Goal: Find specific page/section: Find specific page/section

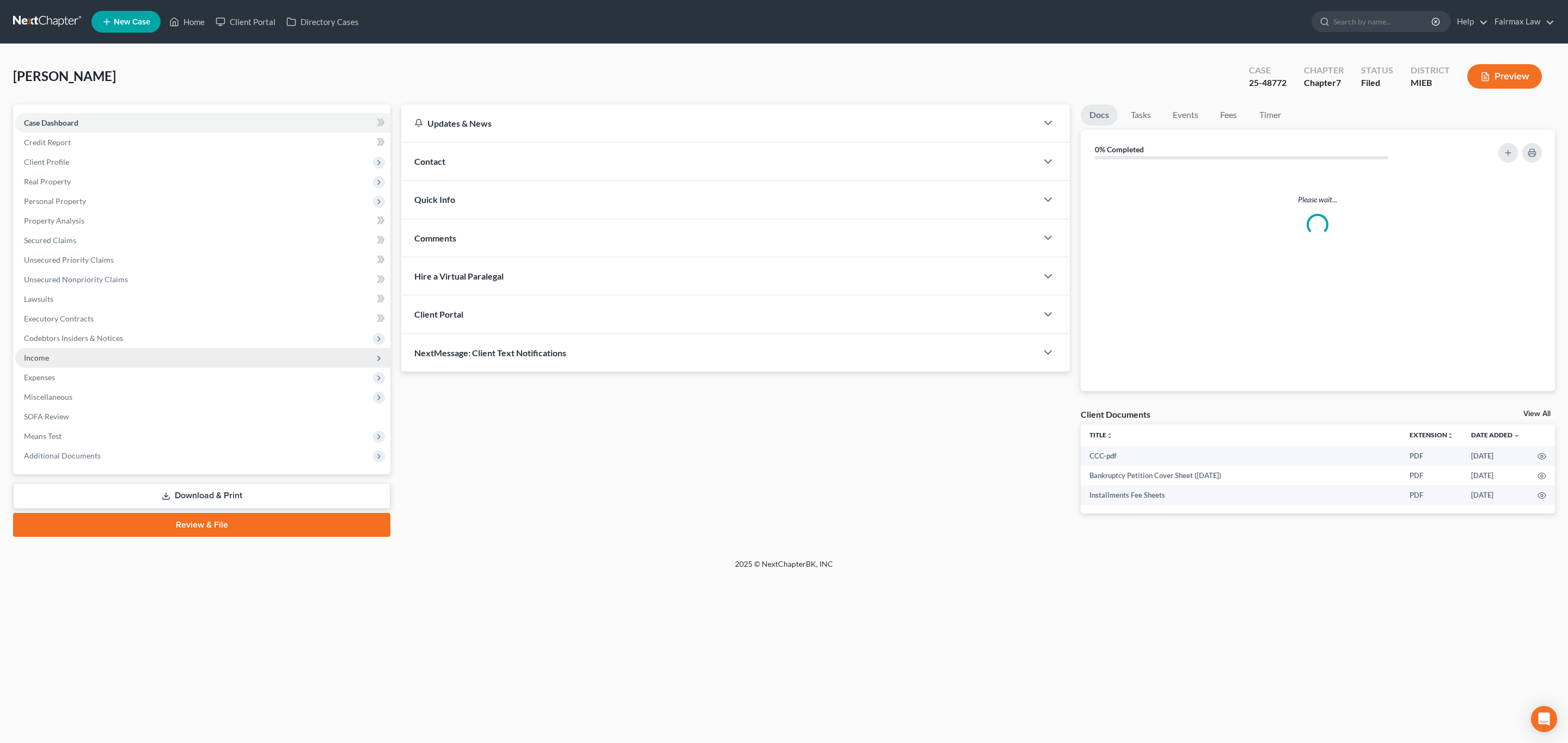
click at [68, 356] on span "Income" at bounding box center [203, 358] width 375 height 19
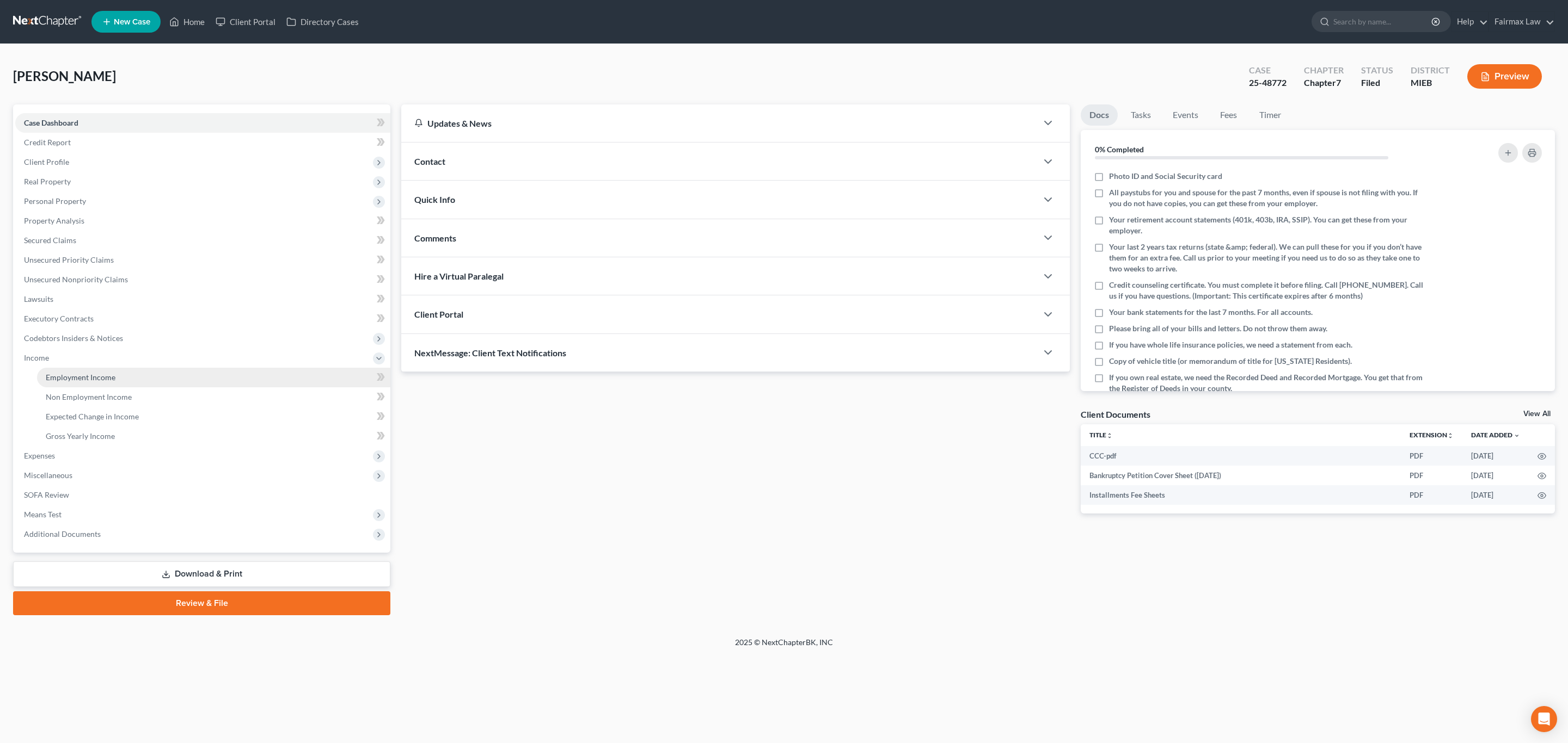
click at [115, 383] on link "Employment Income" at bounding box center [214, 378] width 354 height 19
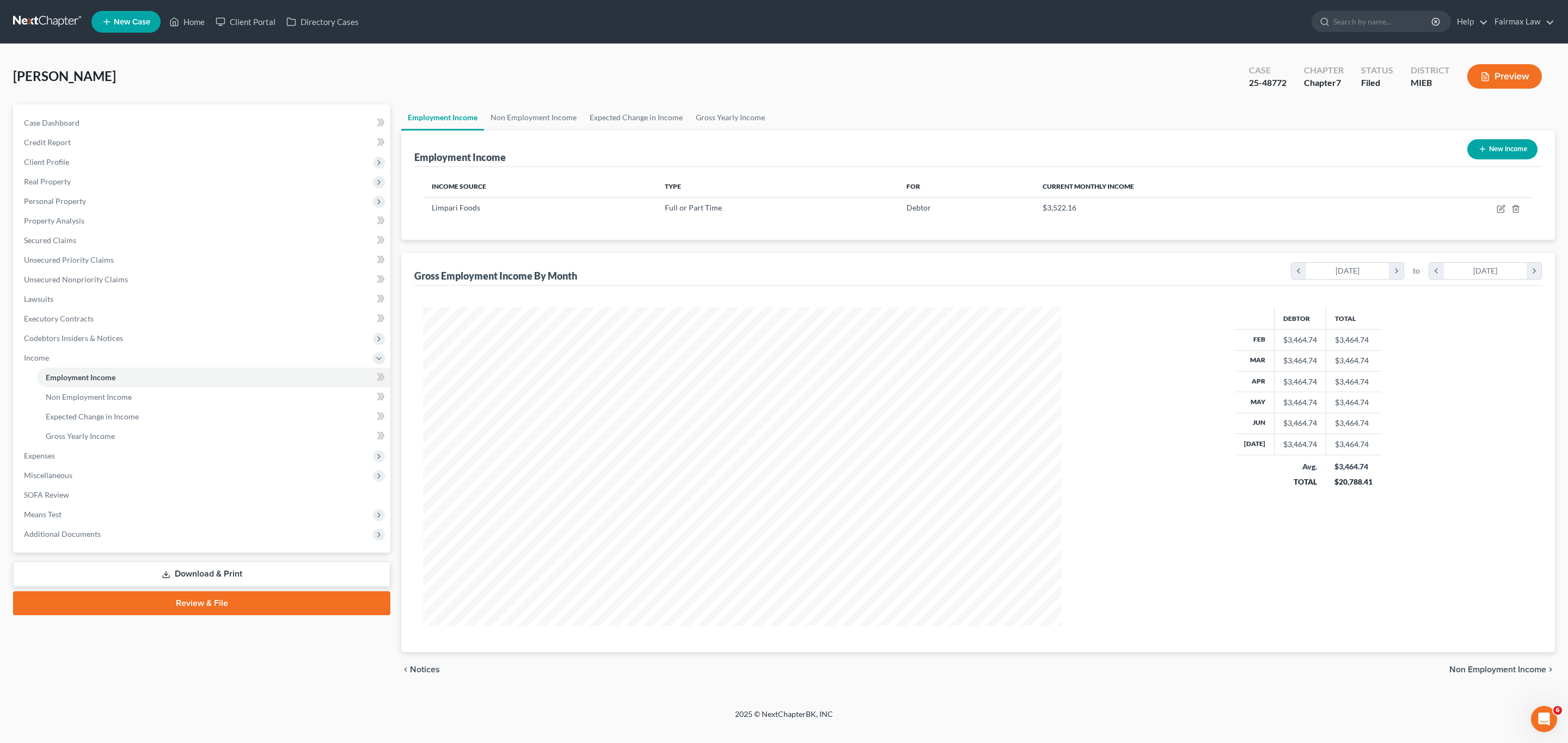
scroll to position [319, 660]
click at [671, 96] on div "[PERSON_NAME] Upgraded Case 25-48772 Chapter Chapter 7 Status Filed District MI…" at bounding box center [784, 81] width 1542 height 47
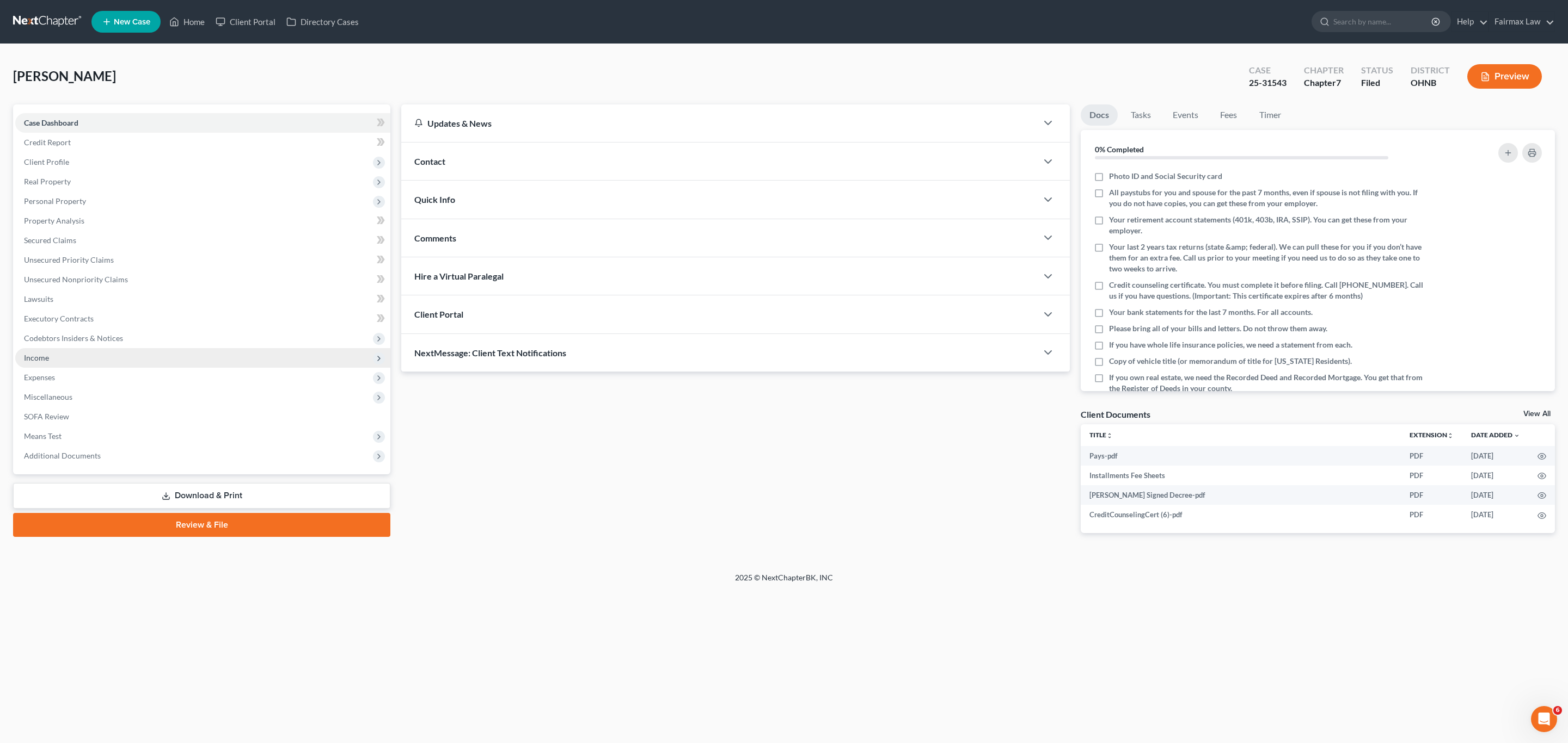
click at [84, 351] on span "Income" at bounding box center [203, 358] width 375 height 19
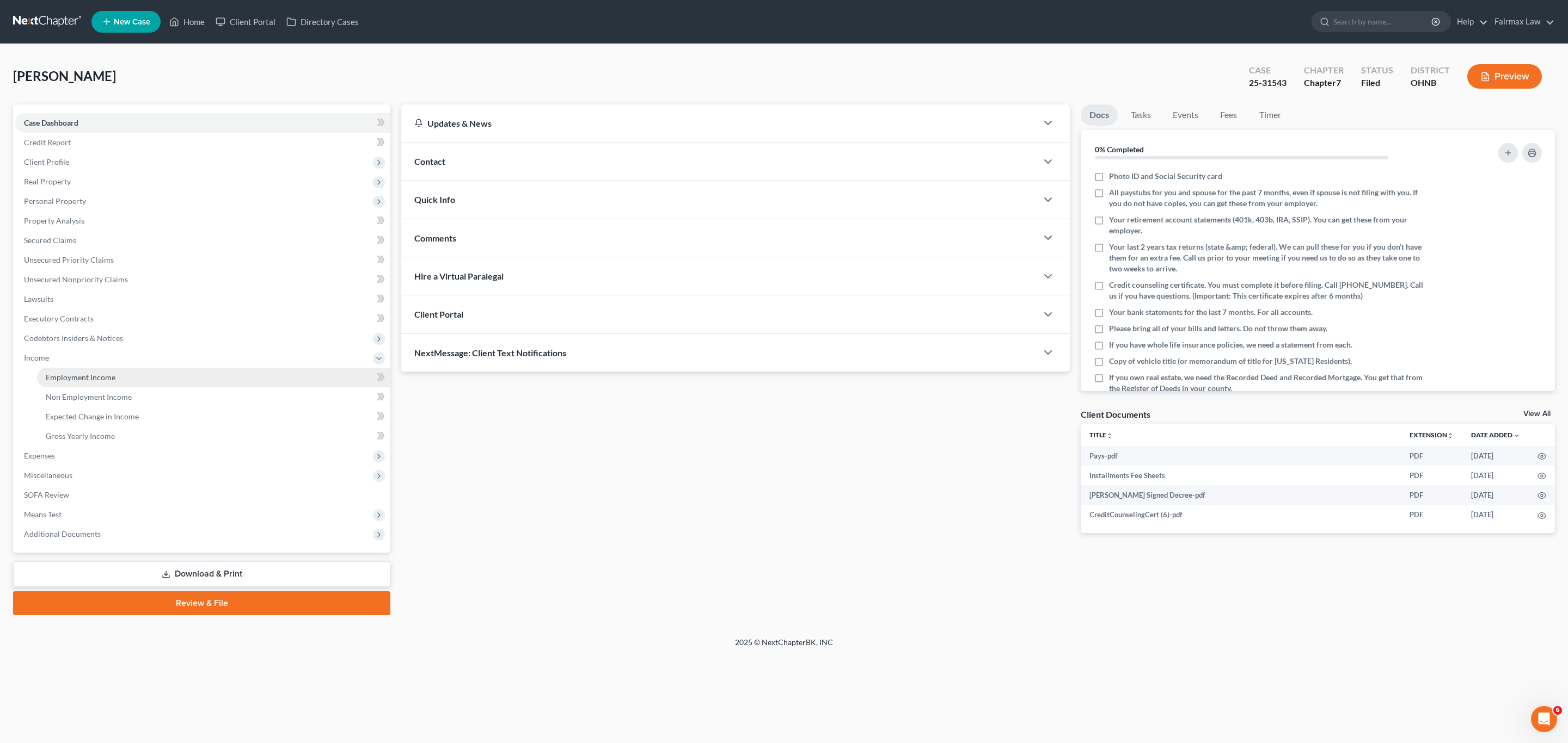
click at [85, 373] on span "Employment Income" at bounding box center [81, 377] width 70 height 9
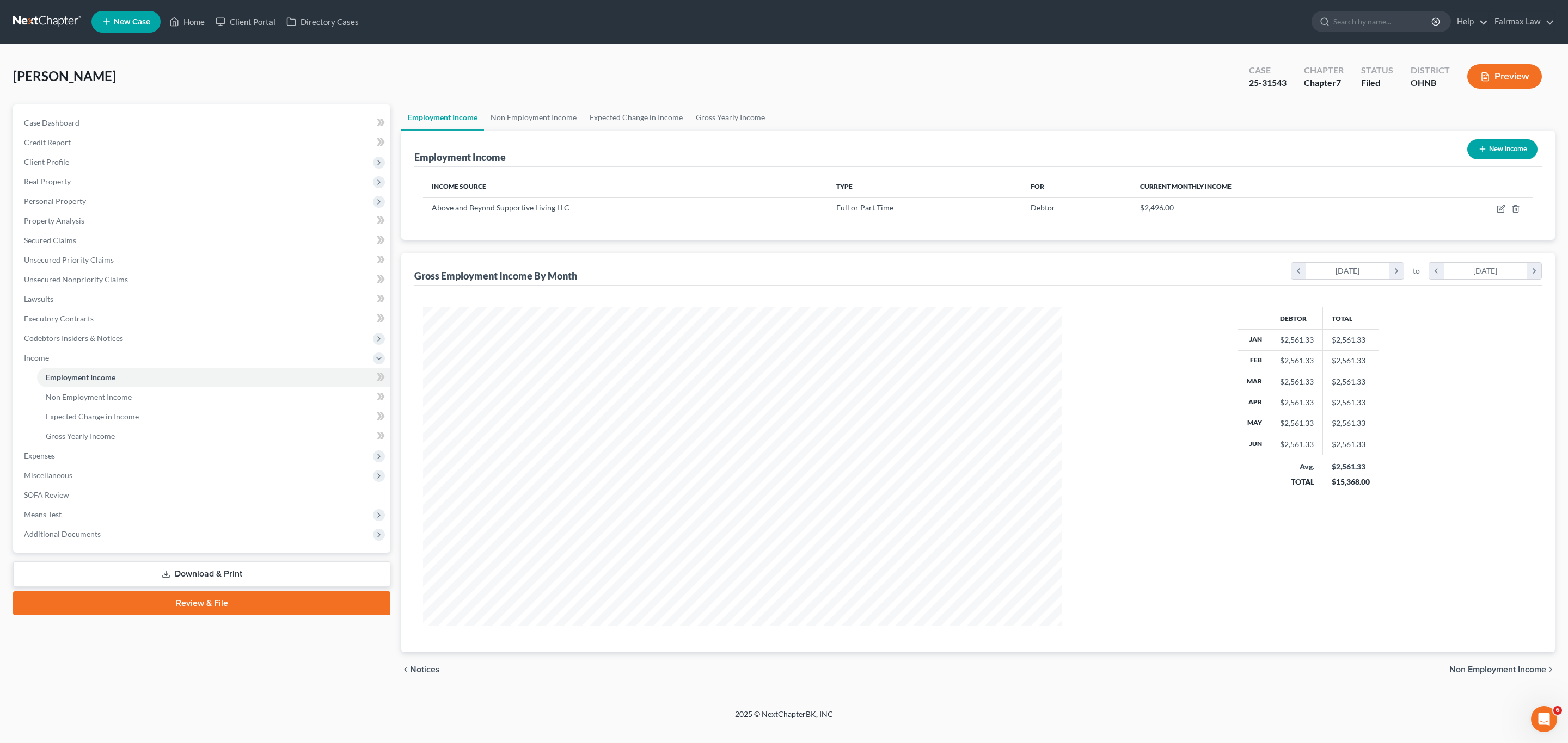
scroll to position [319, 660]
click at [180, 531] on span "Additional Documents" at bounding box center [203, 534] width 375 height 19
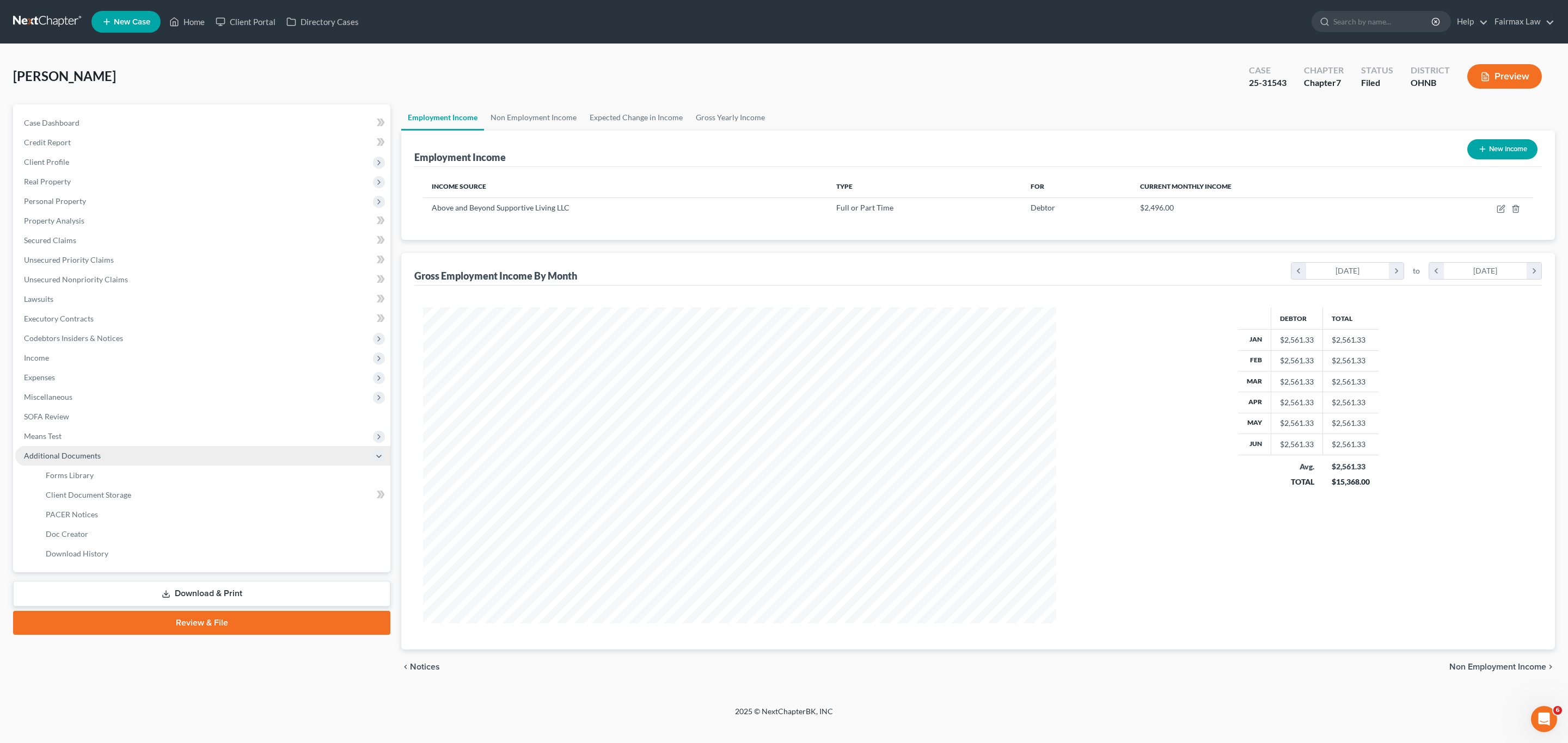
scroll to position [543850, 543718]
click at [118, 519] on link "PACER Notices" at bounding box center [214, 515] width 354 height 19
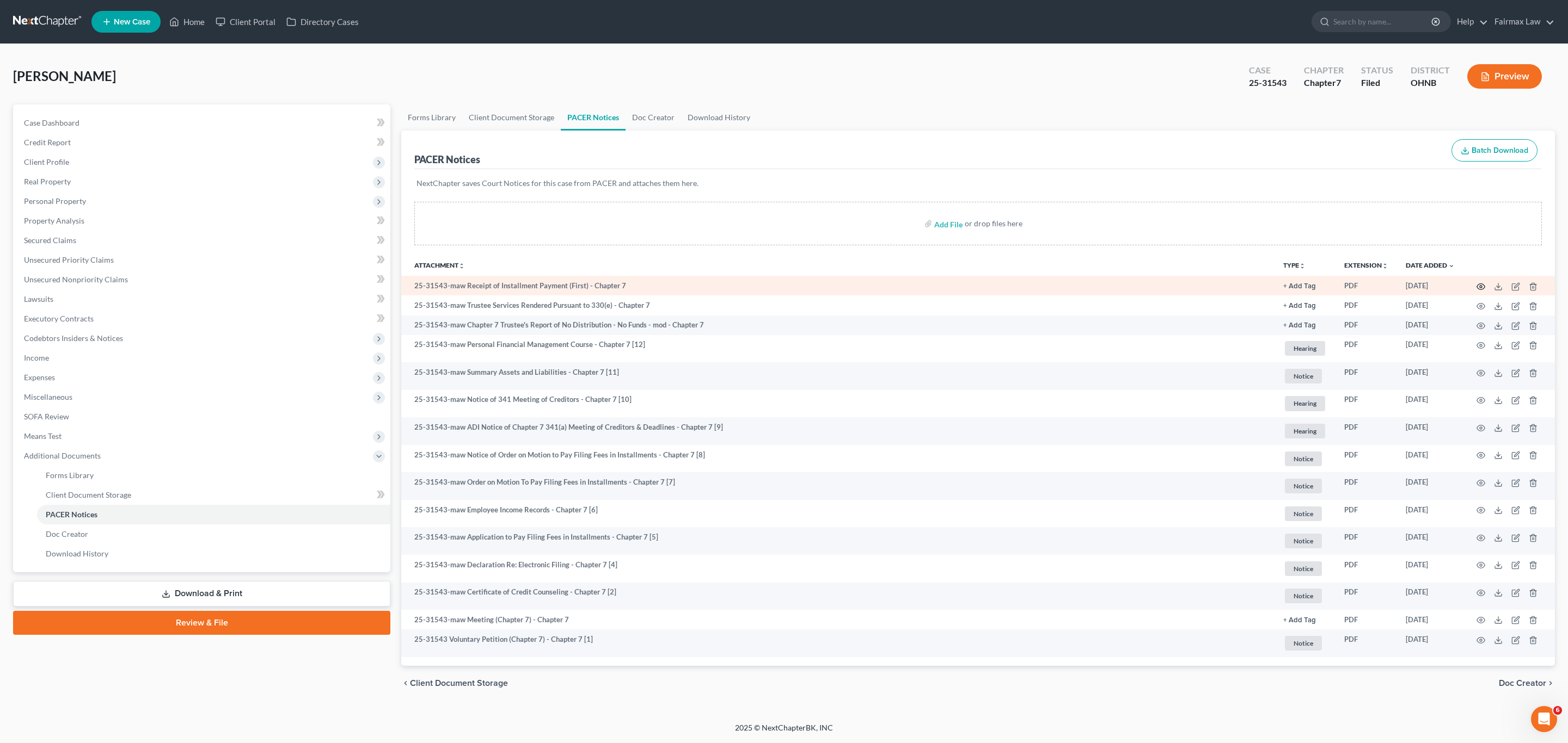
click at [1478, 286] on icon "button" at bounding box center [1480, 287] width 9 height 9
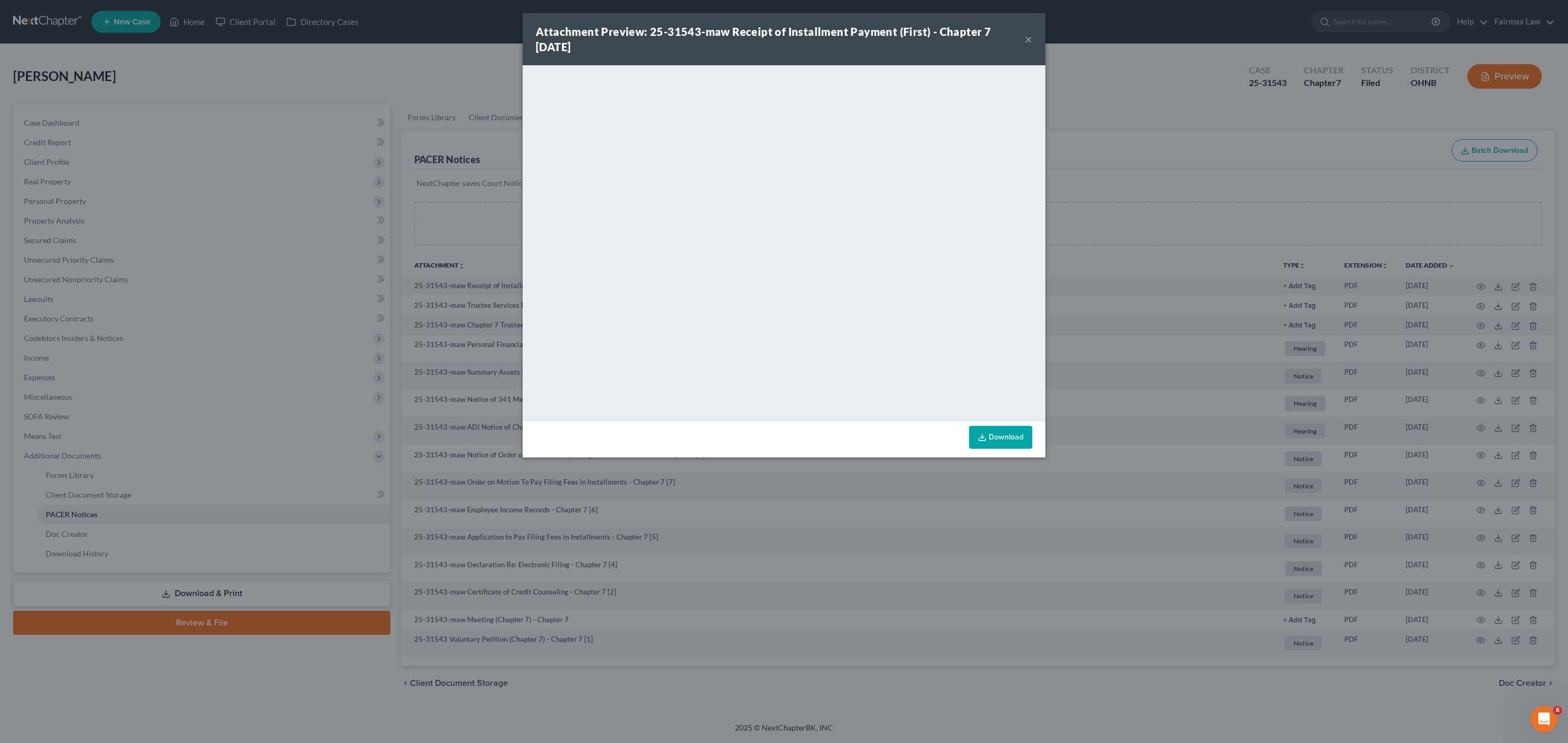
drag, startPoint x: 1160, startPoint y: 83, endPoint x: 1212, endPoint y: 76, distance: 52.5
click at [1160, 83] on div "Attachment Preview: 25-31543-maw Receipt of Installment Payment (First) - Chapt…" at bounding box center [784, 372] width 1568 height 743
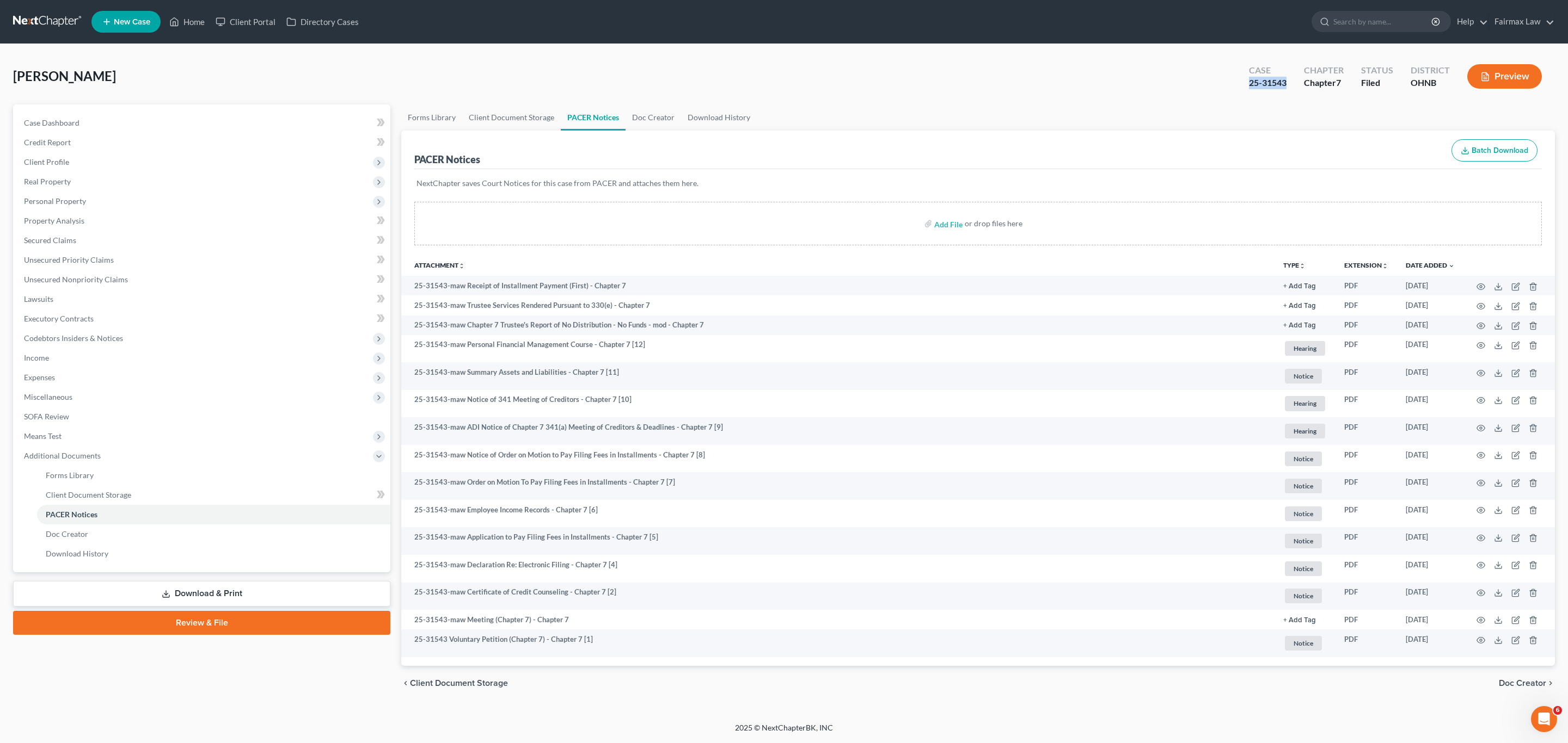
drag, startPoint x: 1290, startPoint y: 81, endPoint x: 1249, endPoint y: 85, distance: 41.2
click at [1249, 85] on div "Case 25-31543" at bounding box center [1267, 77] width 55 height 32
copy div "25-31543"
click at [1024, 62] on div "Guss, Cassandra Upgraded Case 25-31543 Chapter Chapter 7 Status Filed District …" at bounding box center [784, 81] width 1542 height 47
click at [74, 161] on span "Client Profile" at bounding box center [203, 162] width 375 height 19
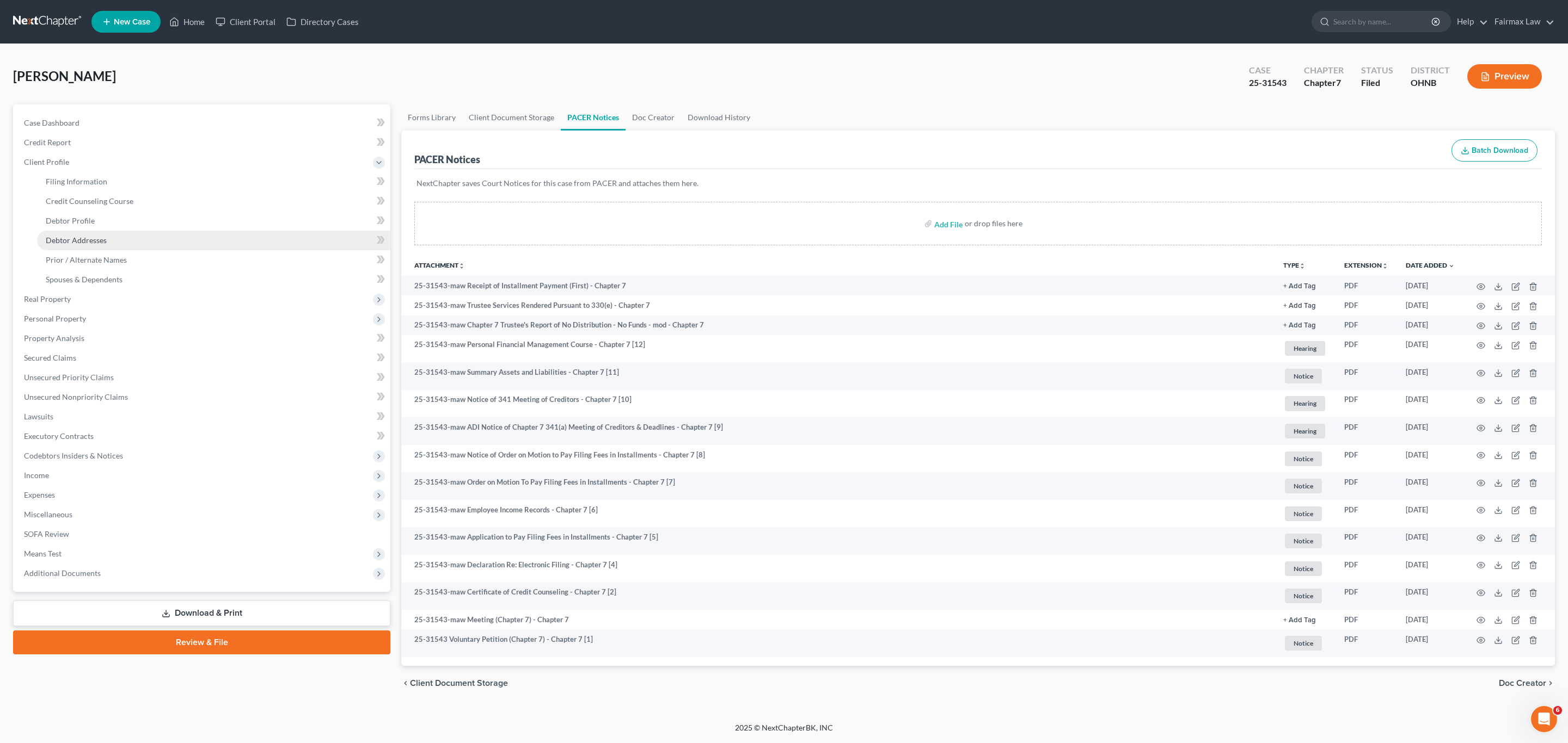
click at [71, 236] on span "Debtor Addresses" at bounding box center [77, 240] width 61 height 9
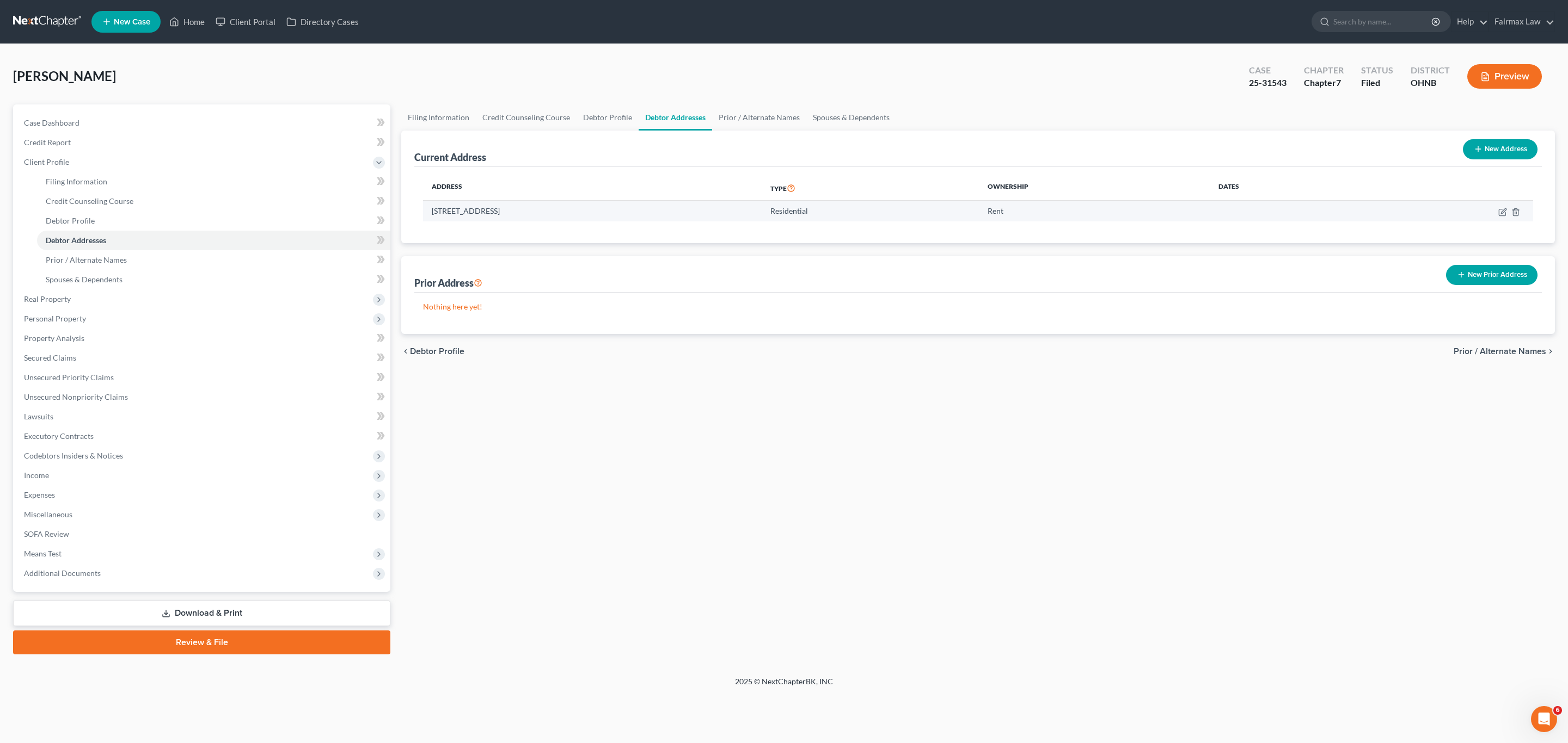
drag, startPoint x: 569, startPoint y: 211, endPoint x: 428, endPoint y: 214, distance: 141.0
click at [428, 214] on td "2560 Eastgate Rd #6, Toledo, OH 43614" at bounding box center [592, 211] width 339 height 21
copy td "2560 Eastgate Rd #6, Toledo, OH 43614"
click at [925, 469] on div "Filing Information Credit Counseling Course Debtor Profile Debtor Addresses Pri…" at bounding box center [978, 379] width 1164 height 550
